Goal: Task Accomplishment & Management: Use online tool/utility

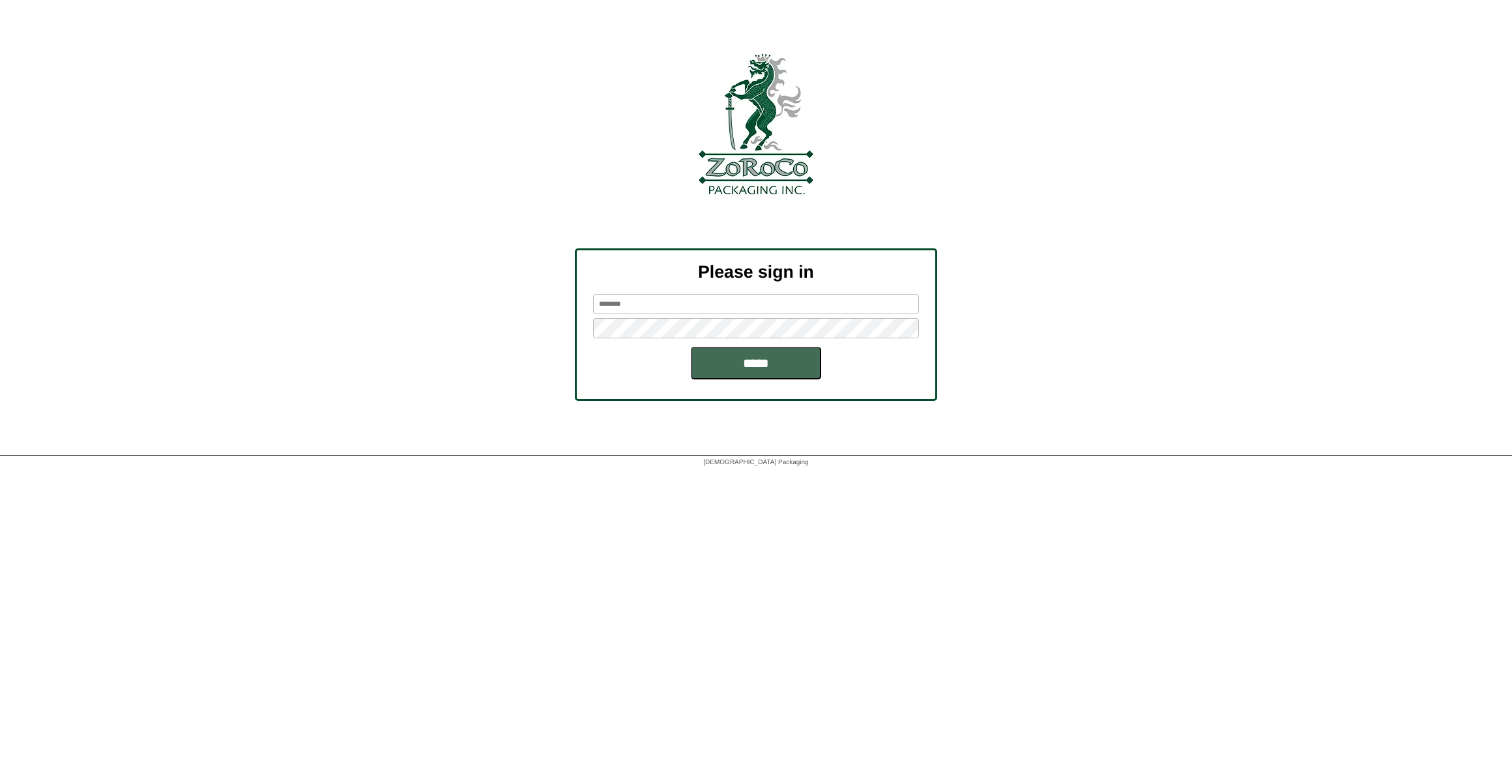
type input "******"
click at [772, 373] on input "*****" at bounding box center [756, 363] width 130 height 33
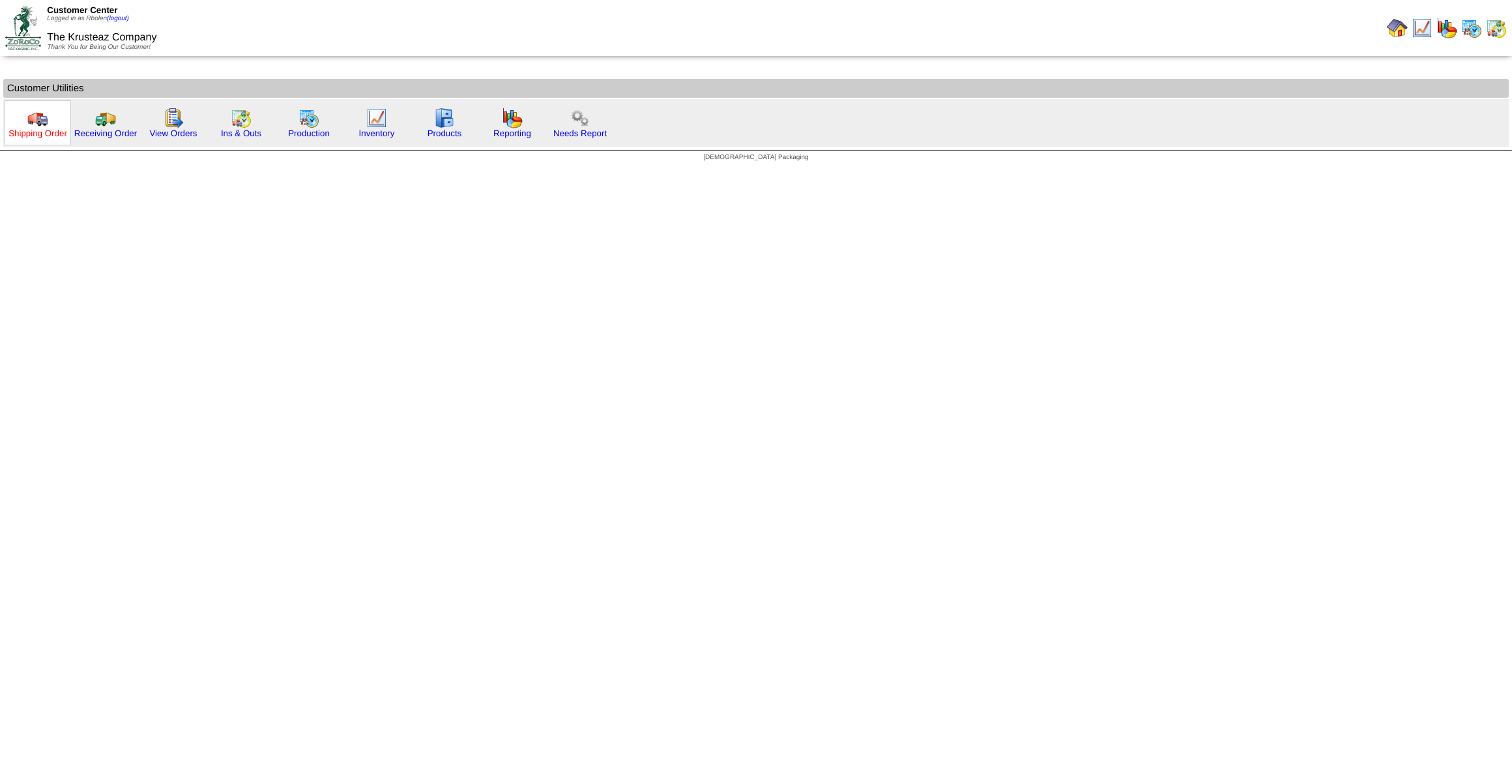
click at [44, 136] on link "Shipping Order" at bounding box center [37, 133] width 59 height 10
